Goal: Transaction & Acquisition: Obtain resource

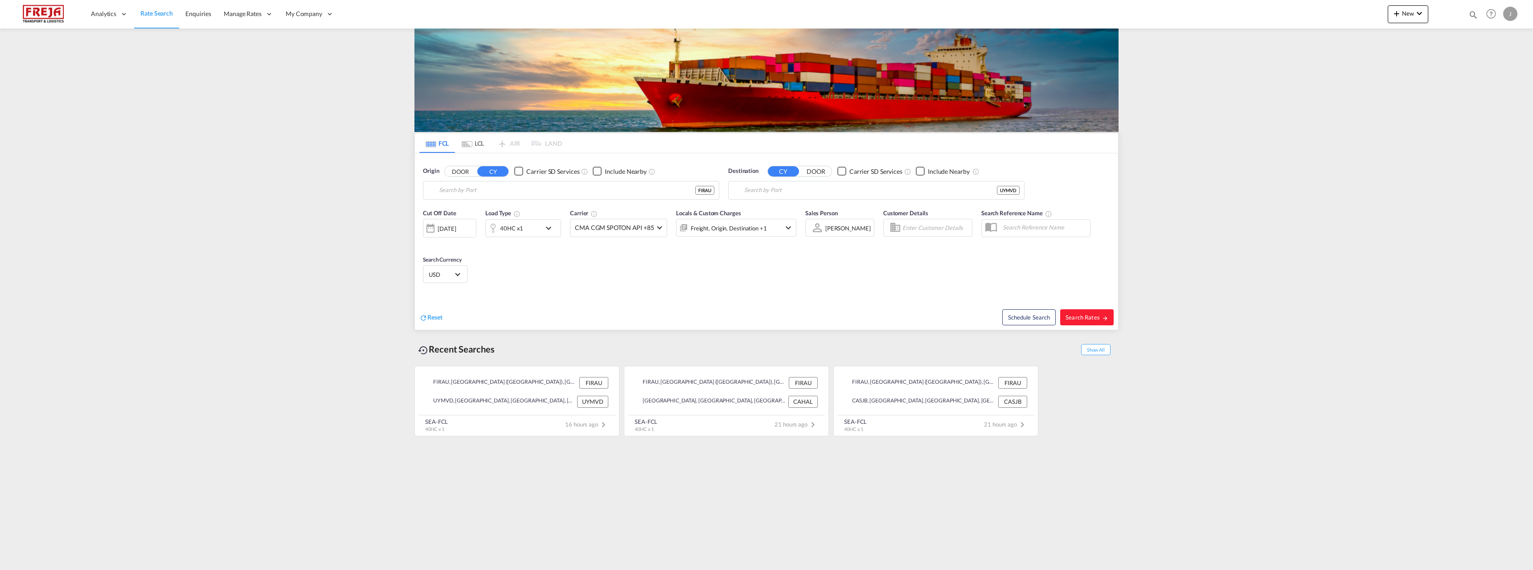
type input "Raumo (Rauma), [GEOGRAPHIC_DATA]"
type input "[GEOGRAPHIC_DATA], UYMVD"
click at [474, 144] on md-tab-item "LCL" at bounding box center [473, 143] width 36 height 20
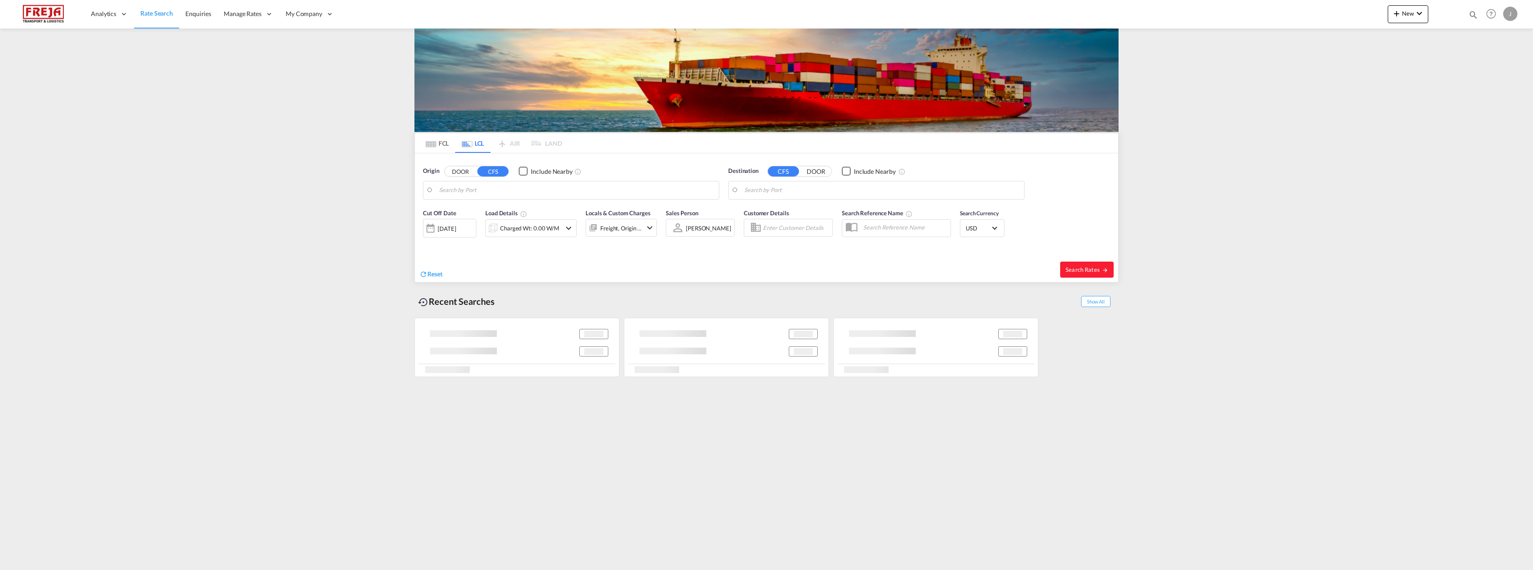
type input "[GEOGRAPHIC_DATA] ([GEOGRAPHIC_DATA]), [GEOGRAPHIC_DATA]"
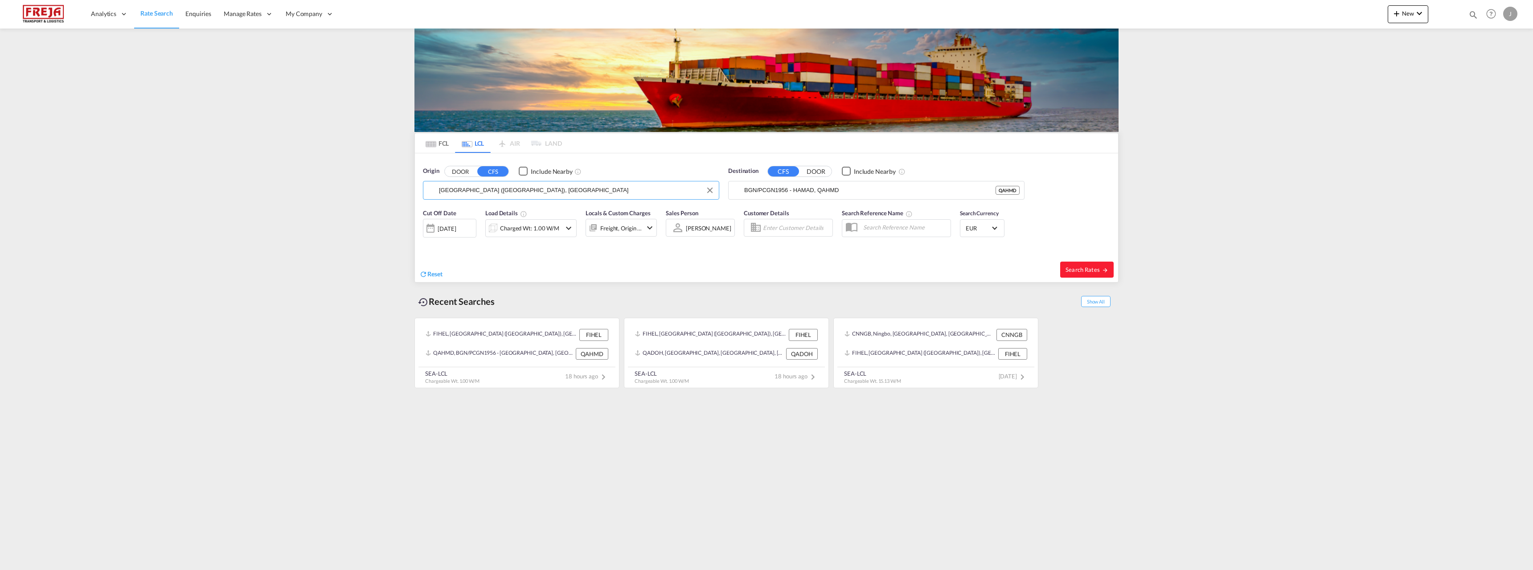
click at [466, 193] on input "[GEOGRAPHIC_DATA] ([GEOGRAPHIC_DATA]), [GEOGRAPHIC_DATA]" at bounding box center [576, 190] width 275 height 13
click at [757, 192] on input "BGN/PCGN1956 - HAMAD, QAHMD" at bounding box center [881, 190] width 275 height 13
click at [778, 217] on div "Jeddah [GEOGRAPHIC_DATA] SAJED" at bounding box center [812, 214] width 169 height 27
type input "Jeddah, SAJED"
click at [569, 231] on md-icon "icon-chevron-down" at bounding box center [568, 228] width 11 height 11
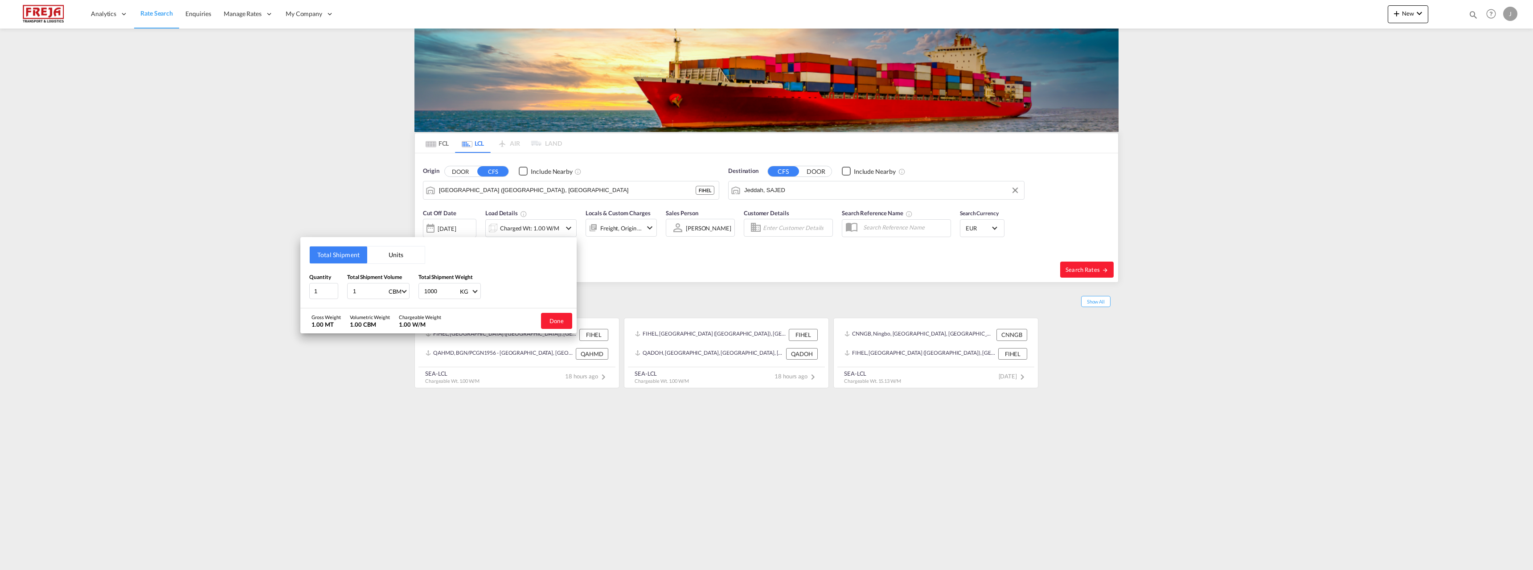
click at [401, 258] on button "Units" at bounding box center [395, 254] width 57 height 17
click at [325, 294] on input "2" at bounding box center [323, 290] width 29 height 16
click at [325, 294] on input "21" at bounding box center [323, 290] width 29 height 16
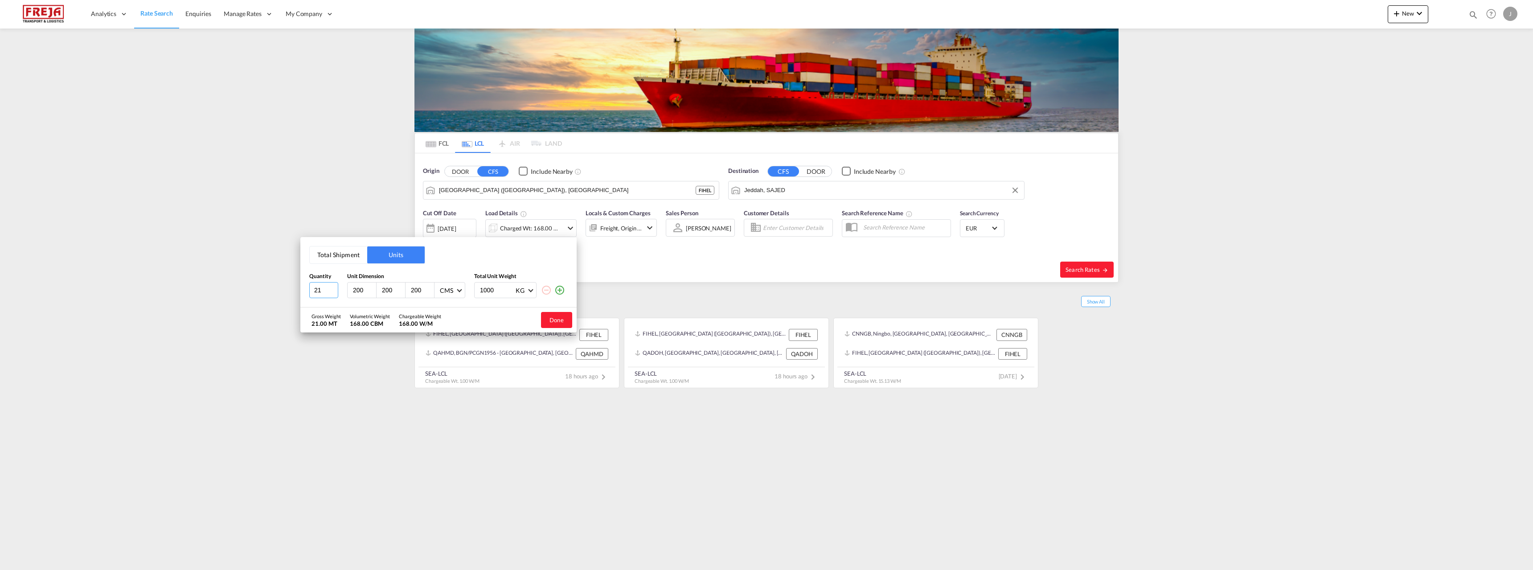
click at [321, 293] on input "21" at bounding box center [323, 290] width 29 height 16
click at [317, 290] on input "21" at bounding box center [323, 290] width 29 height 16
type input "1"
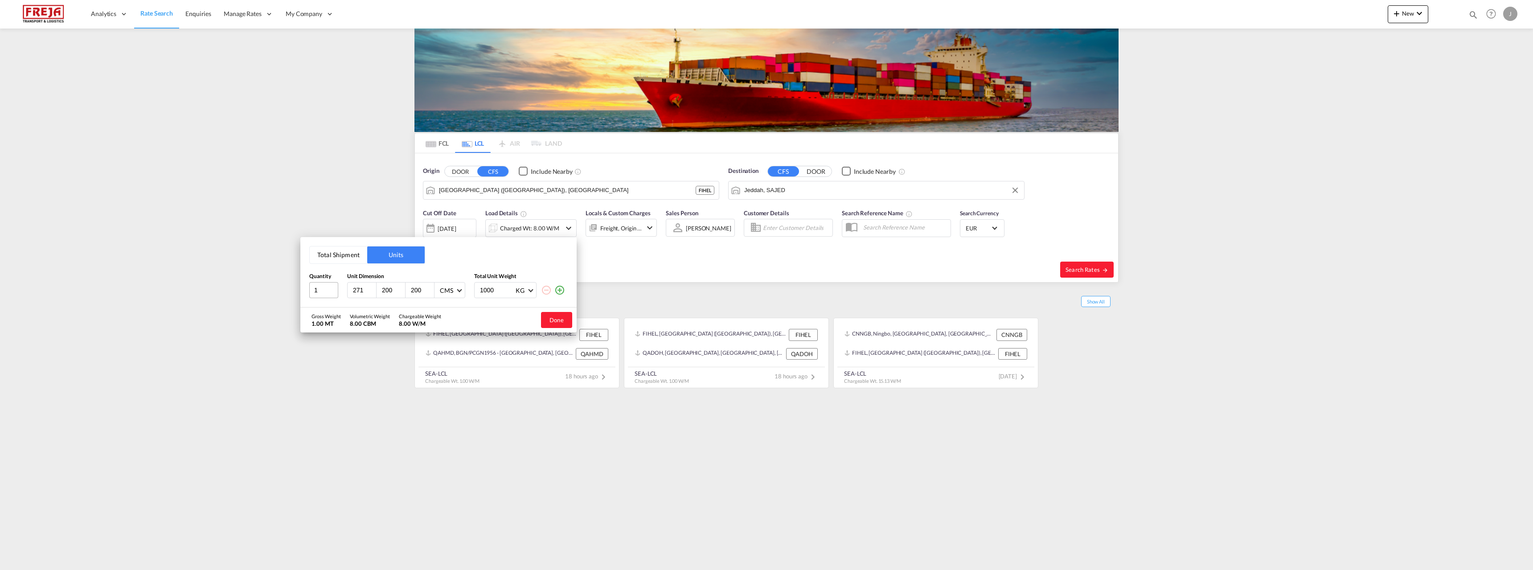
type input "271"
type input "85"
type input "95"
type input "365"
click at [550, 316] on button "Done" at bounding box center [556, 320] width 31 height 16
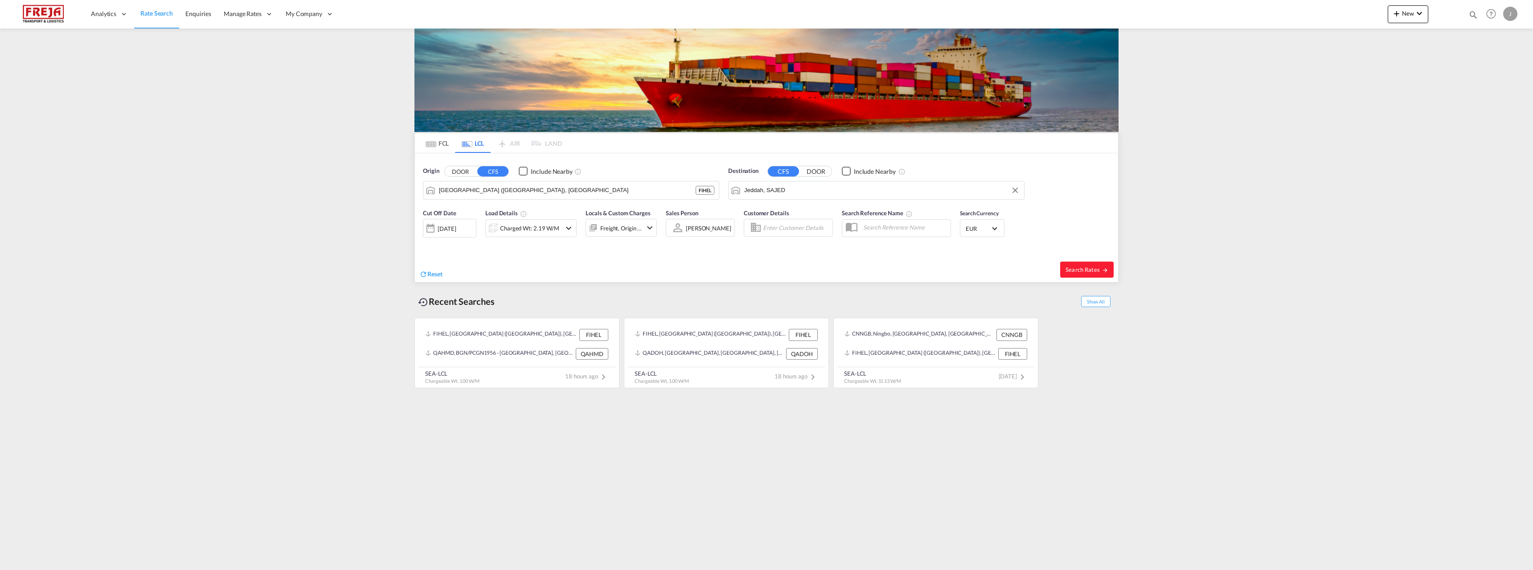
click at [975, 225] on span "EUR" at bounding box center [977, 229] width 25 height 8
click at [979, 226] on input "search" at bounding box center [1031, 224] width 131 height 8
click at [974, 267] on div "€ EUR Euro" at bounding box center [1034, 270] width 135 height 16
click at [1073, 269] on span "Search Rates" at bounding box center [1086, 269] width 43 height 7
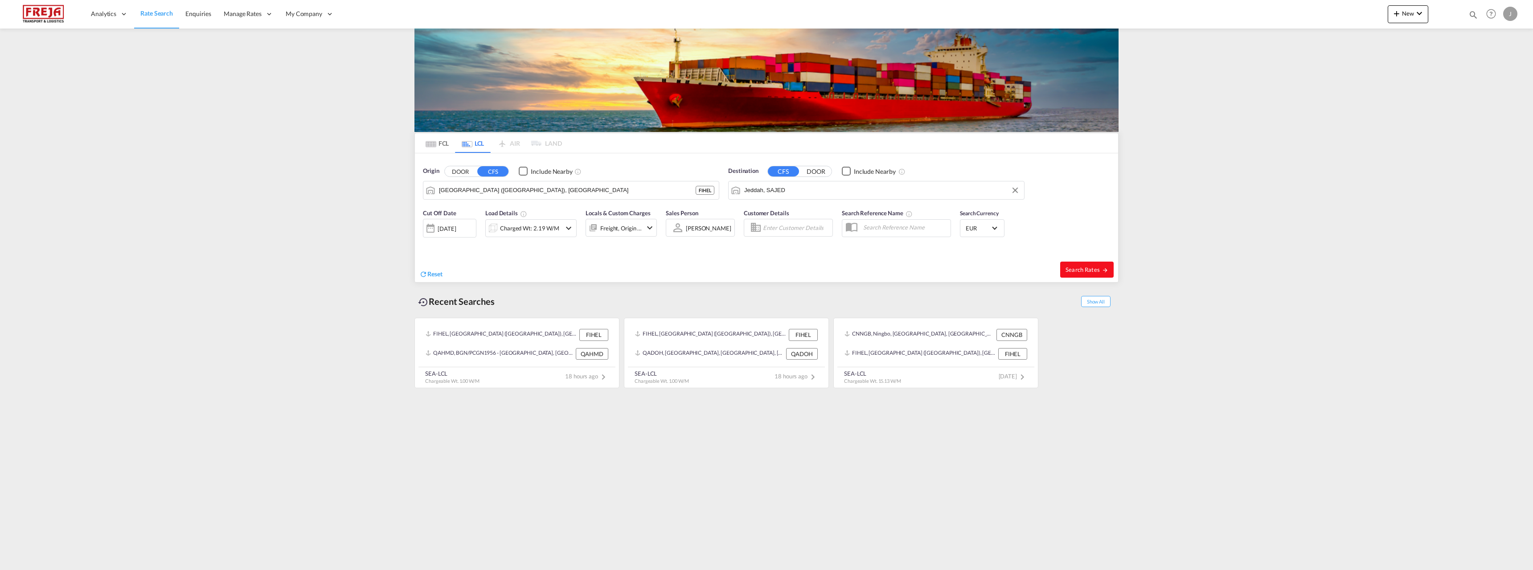
type input "FIHEL to SAJED / [DATE]"
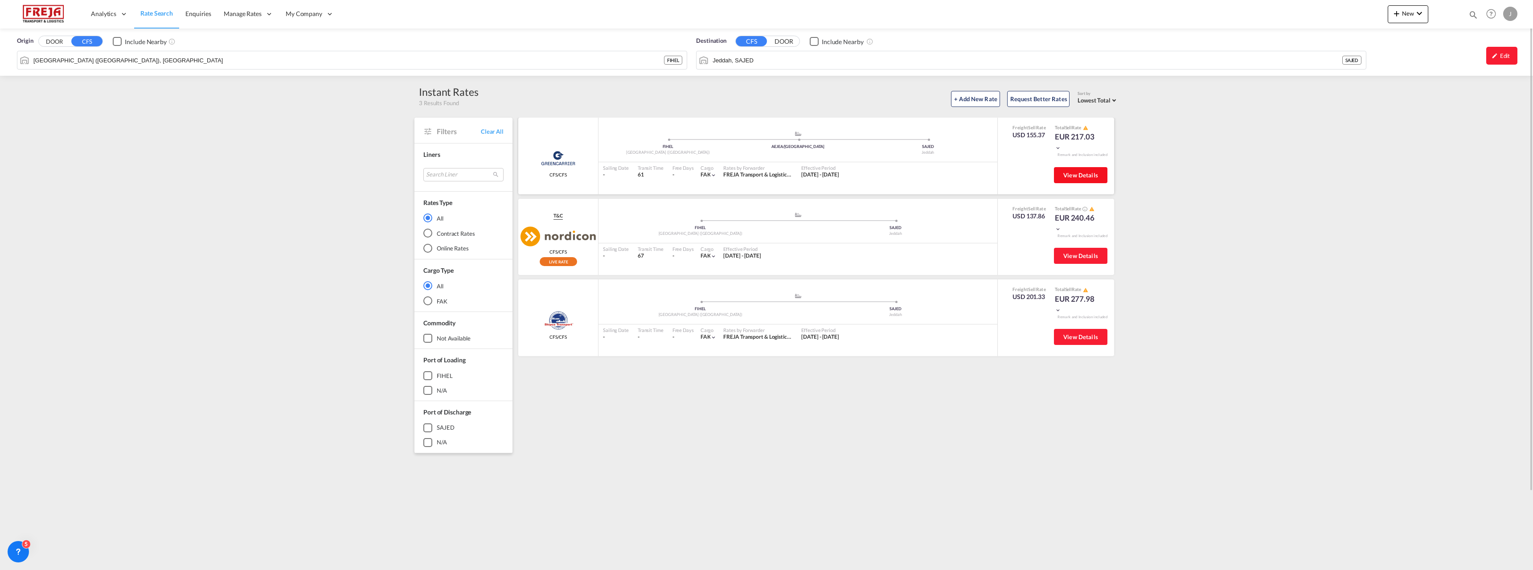
click at [1074, 181] on button "View Details" at bounding box center [1080, 175] width 53 height 16
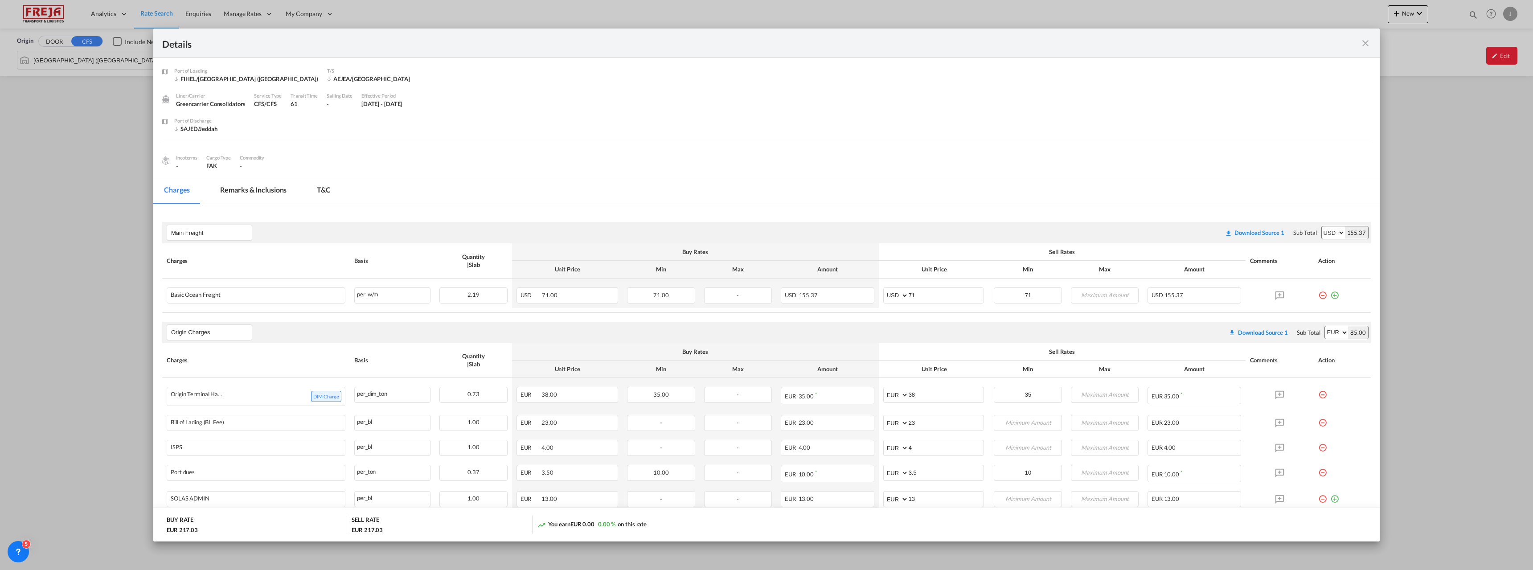
click at [1362, 40] on md-icon "icon-close fg-AAA8AD m-0 cursor" at bounding box center [1365, 43] width 11 height 11
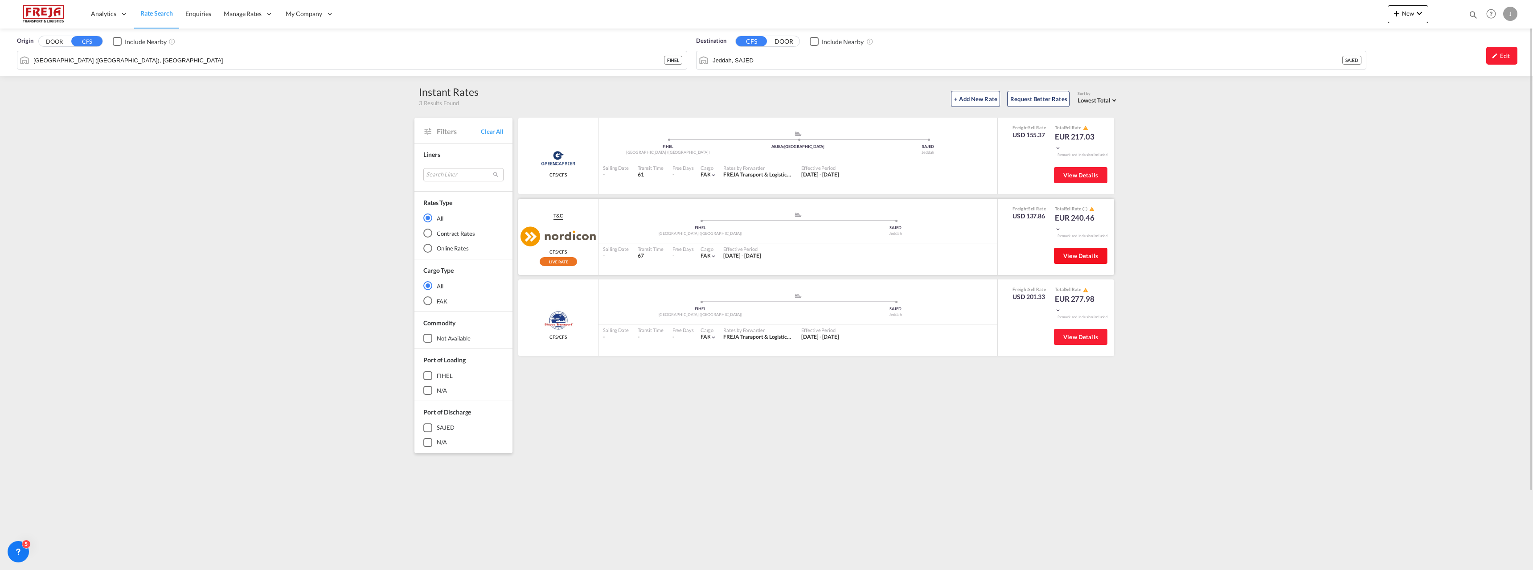
click at [1071, 254] on span "View Details" at bounding box center [1080, 255] width 35 height 7
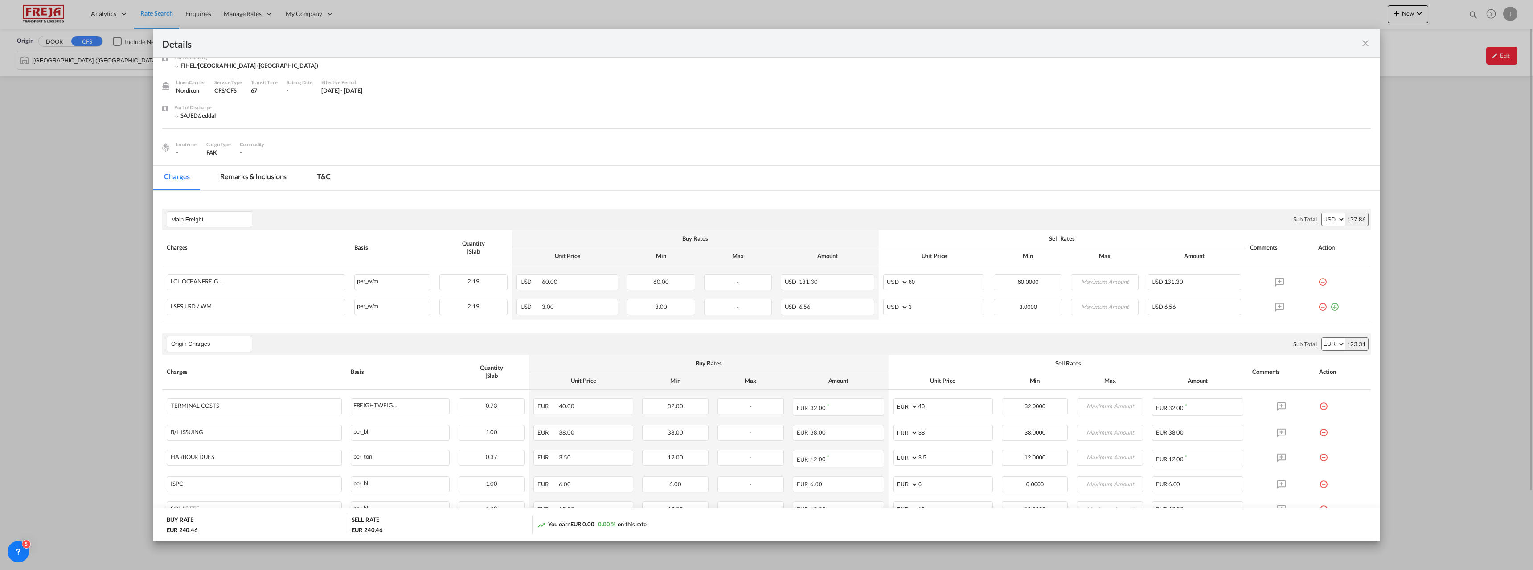
scroll to position [102, 0]
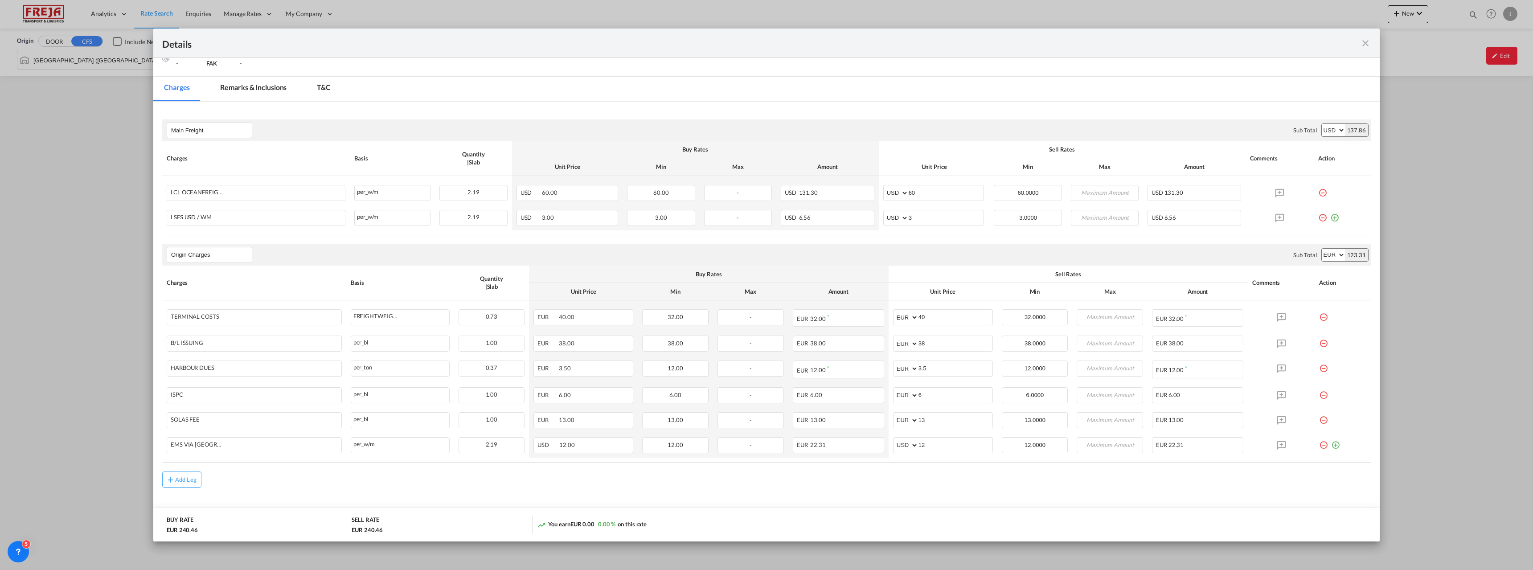
click at [1362, 44] on md-icon "icon-close fg-AAA8AD m-0 cursor" at bounding box center [1365, 43] width 11 height 11
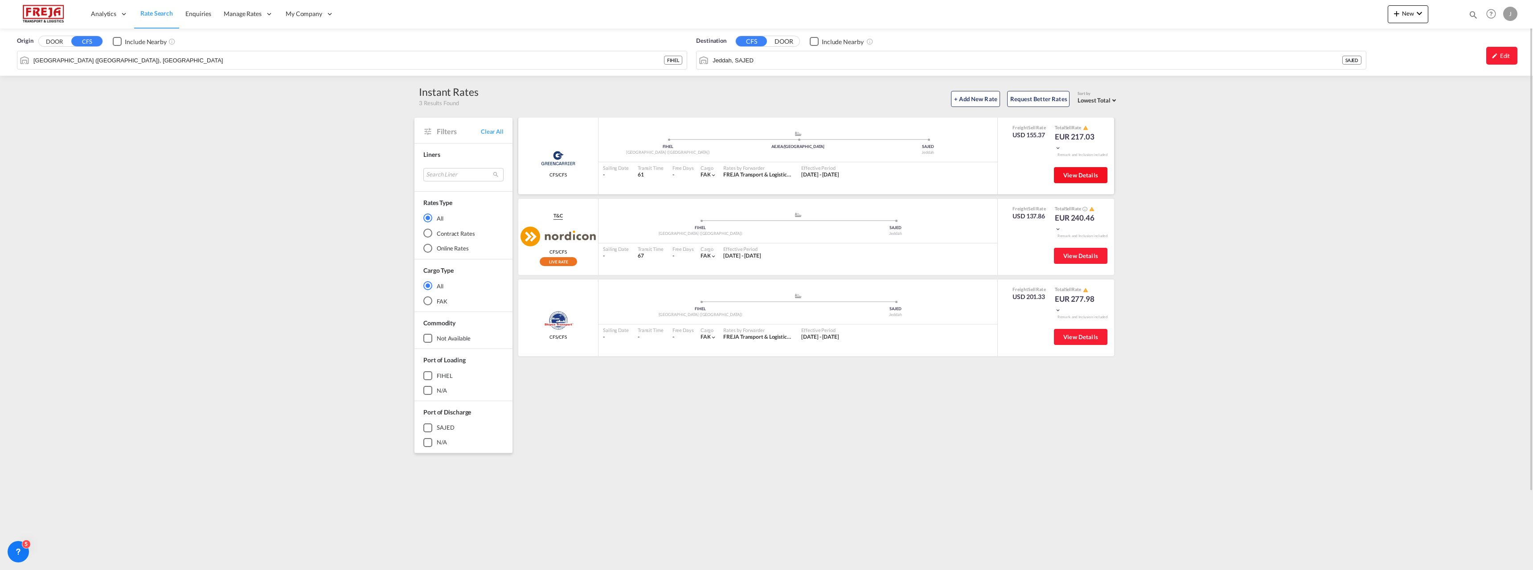
click at [1086, 177] on span "View Details" at bounding box center [1080, 175] width 35 height 7
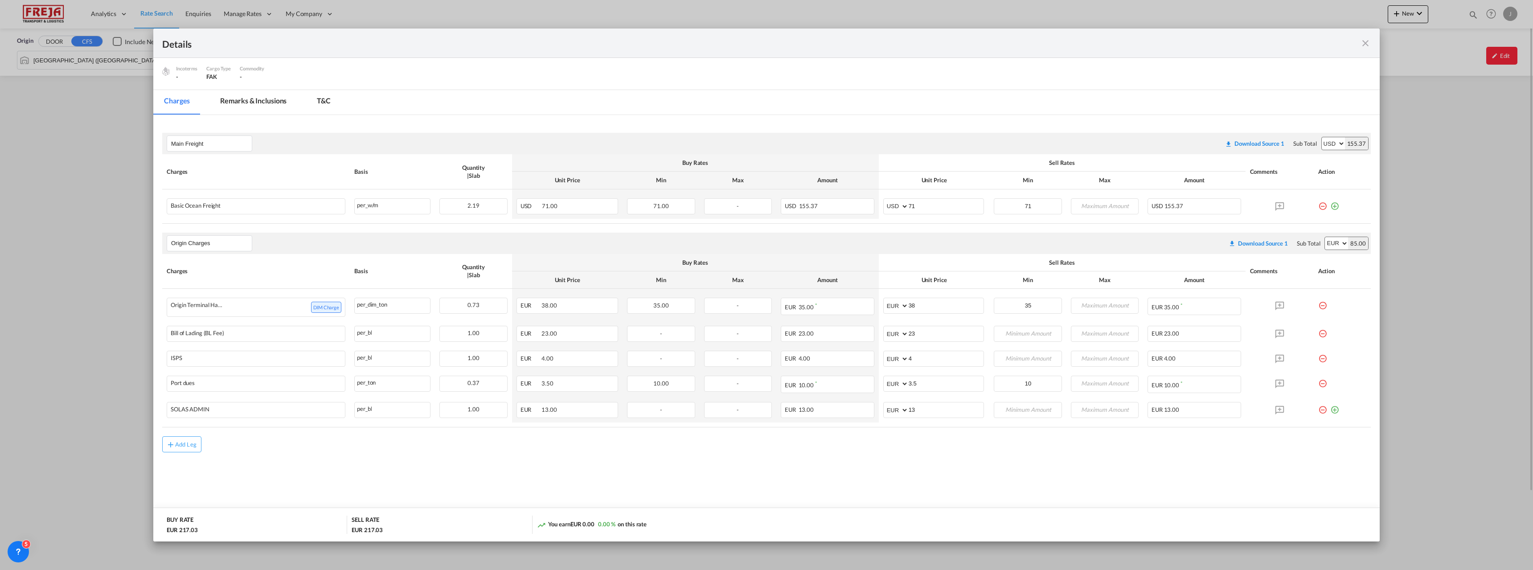
scroll to position [45, 0]
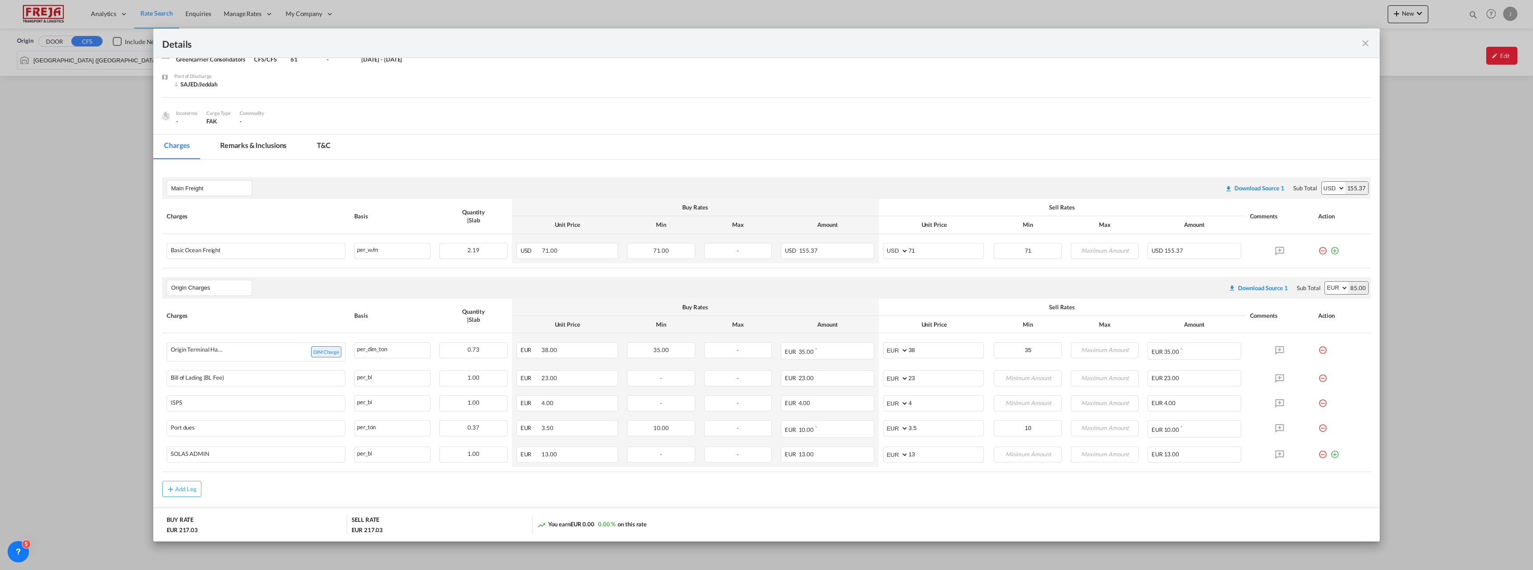
click at [1362, 44] on md-icon "icon-close fg-AAA8AD m-0 cursor" at bounding box center [1365, 43] width 11 height 11
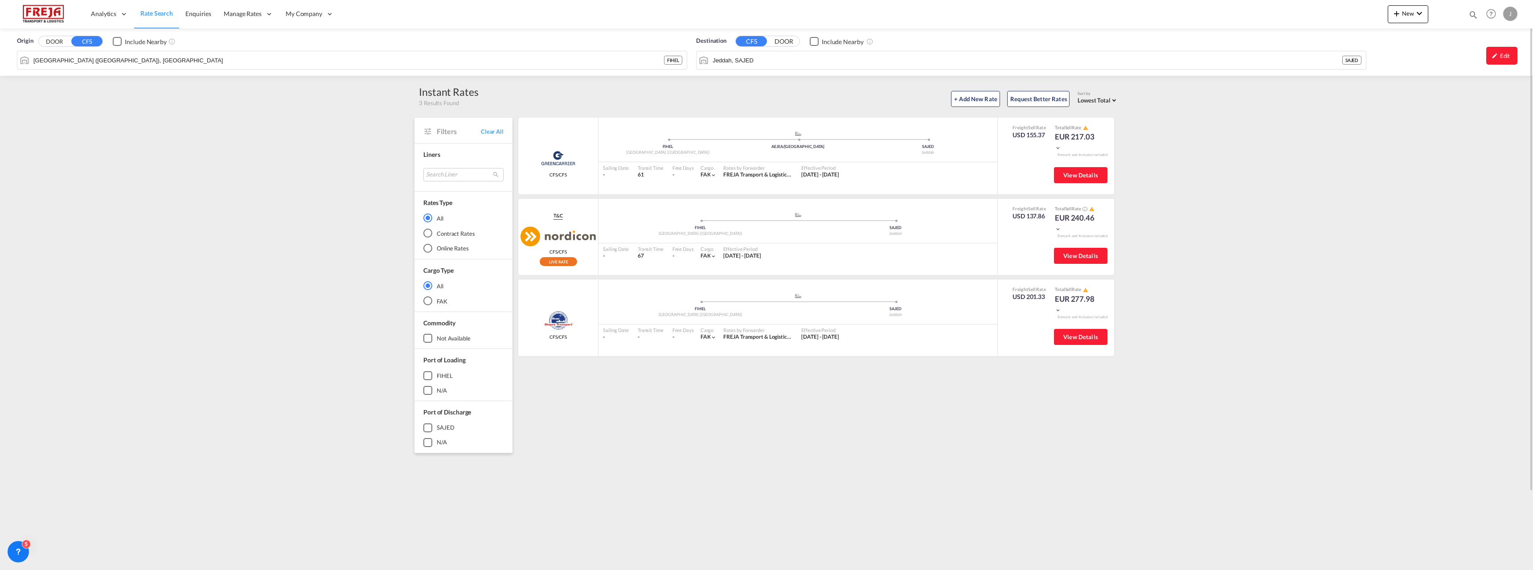
click at [151, 11] on span "Rate Search" at bounding box center [156, 13] width 33 height 8
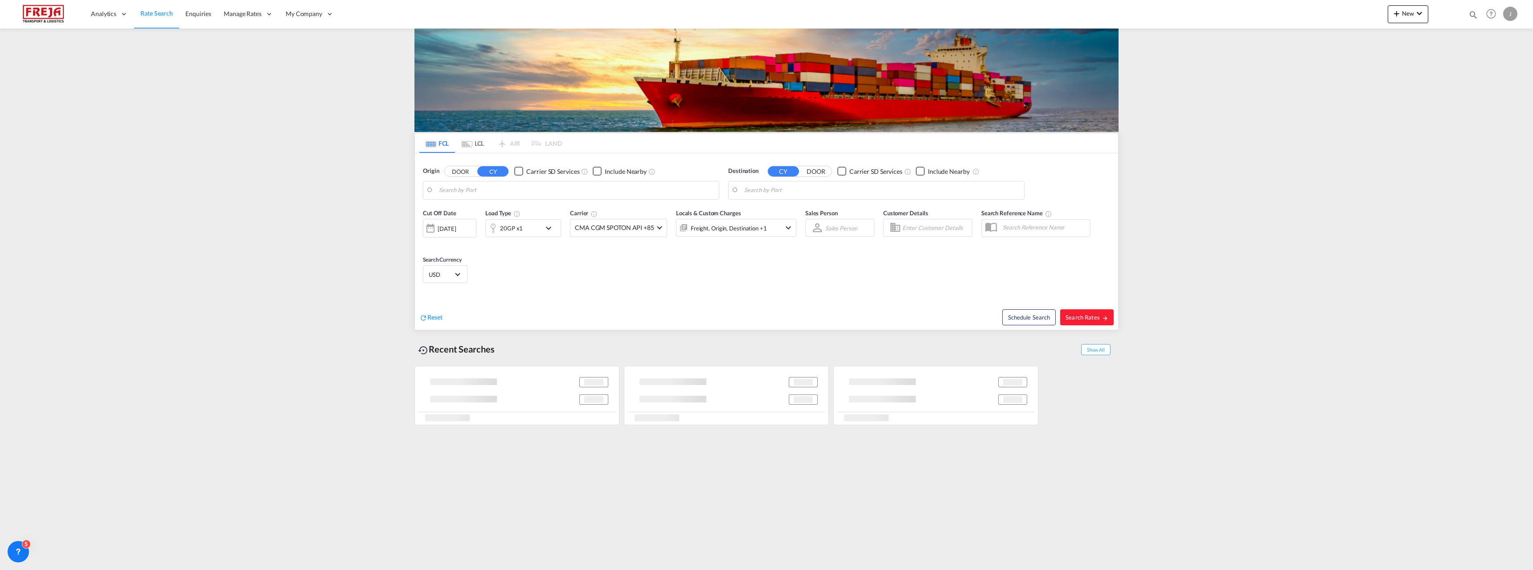
type input "Raumo (Rauma), [GEOGRAPHIC_DATA]"
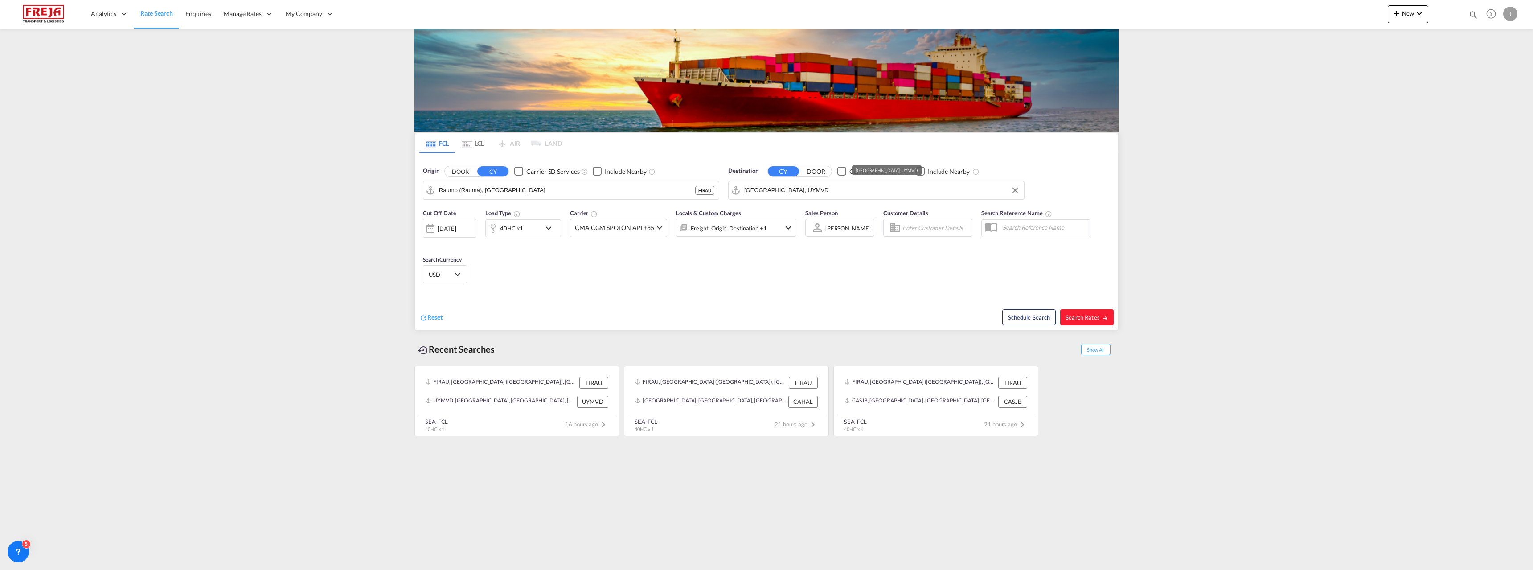
click at [777, 194] on input "[GEOGRAPHIC_DATA], UYMVD" at bounding box center [881, 190] width 275 height 13
click at [797, 240] on div "[GEOGRAPHIC_DATA] , [GEOGRAPHIC_DATA] [GEOGRAPHIC_DATA] [GEOGRAPHIC_DATA]" at bounding box center [812, 249] width 169 height 32
type input "[GEOGRAPHIC_DATA], [GEOGRAPHIC_DATA], CAVAN"
click at [1074, 315] on span "Search Rates" at bounding box center [1086, 317] width 43 height 7
type input "FIRAU to CAVAN / [DATE]"
